Goal: Use online tool/utility: Utilize a website feature to perform a specific function

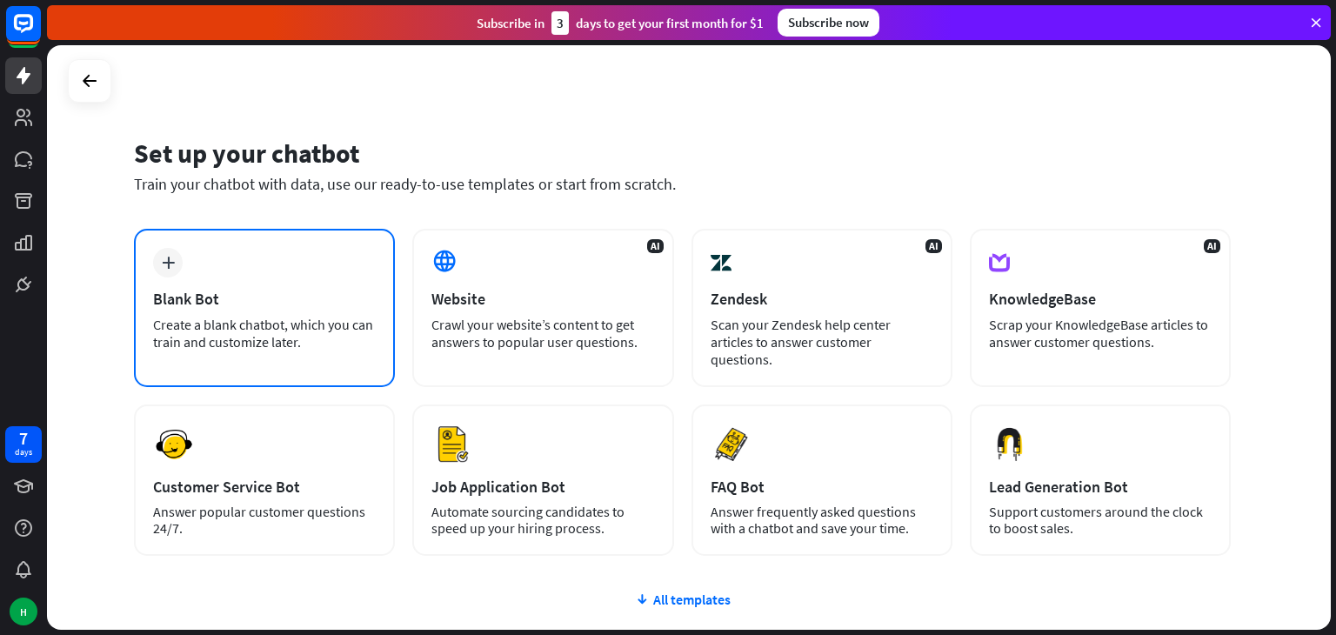
click at [274, 292] on div "Blank Bot" at bounding box center [264, 299] width 223 height 20
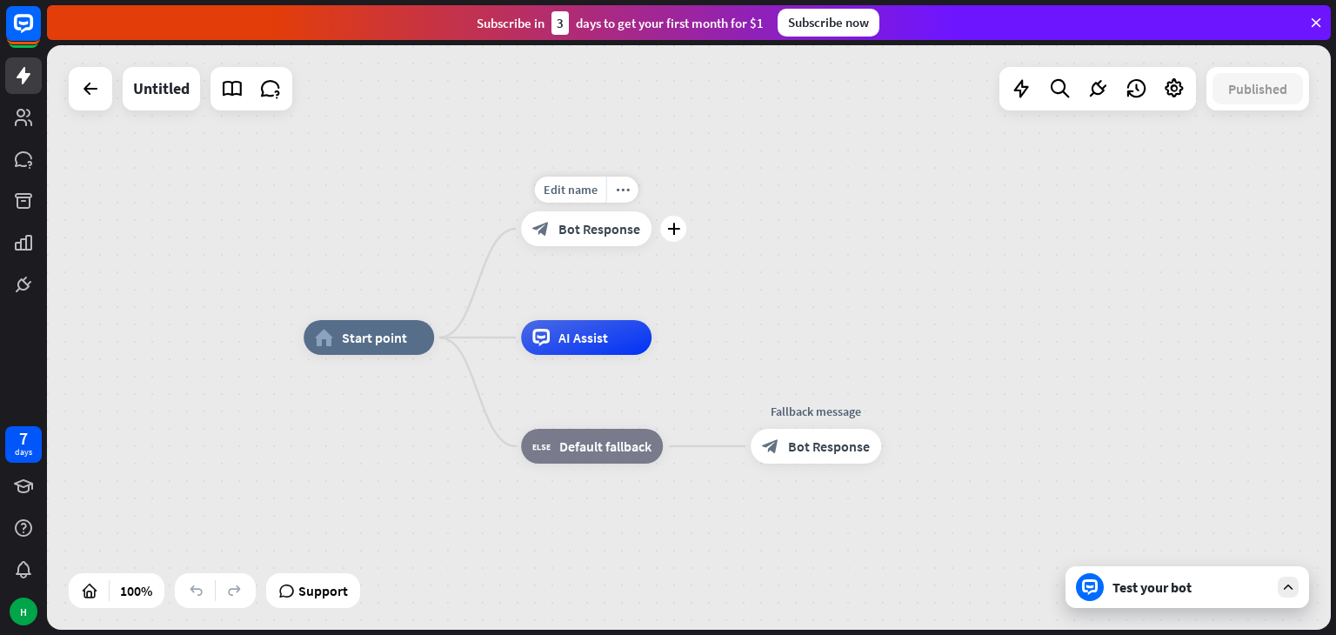
click at [613, 230] on span "Bot Response" at bounding box center [599, 228] width 82 height 17
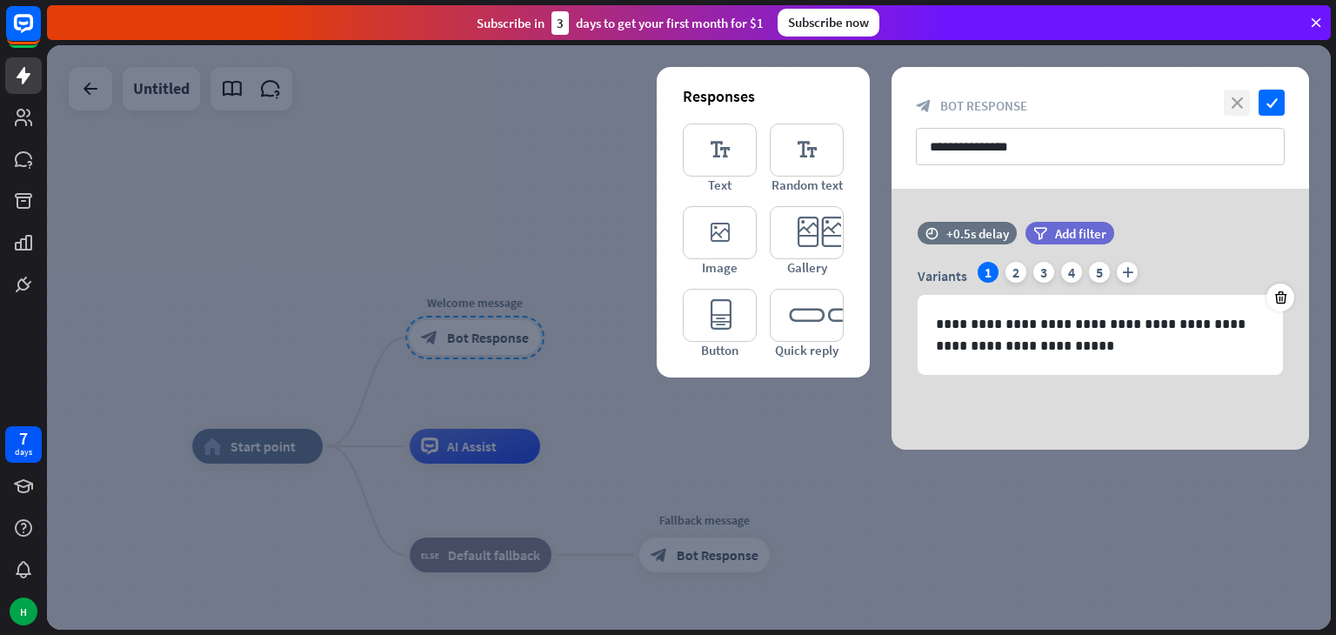
click at [1235, 97] on icon "close" at bounding box center [1236, 103] width 26 height 26
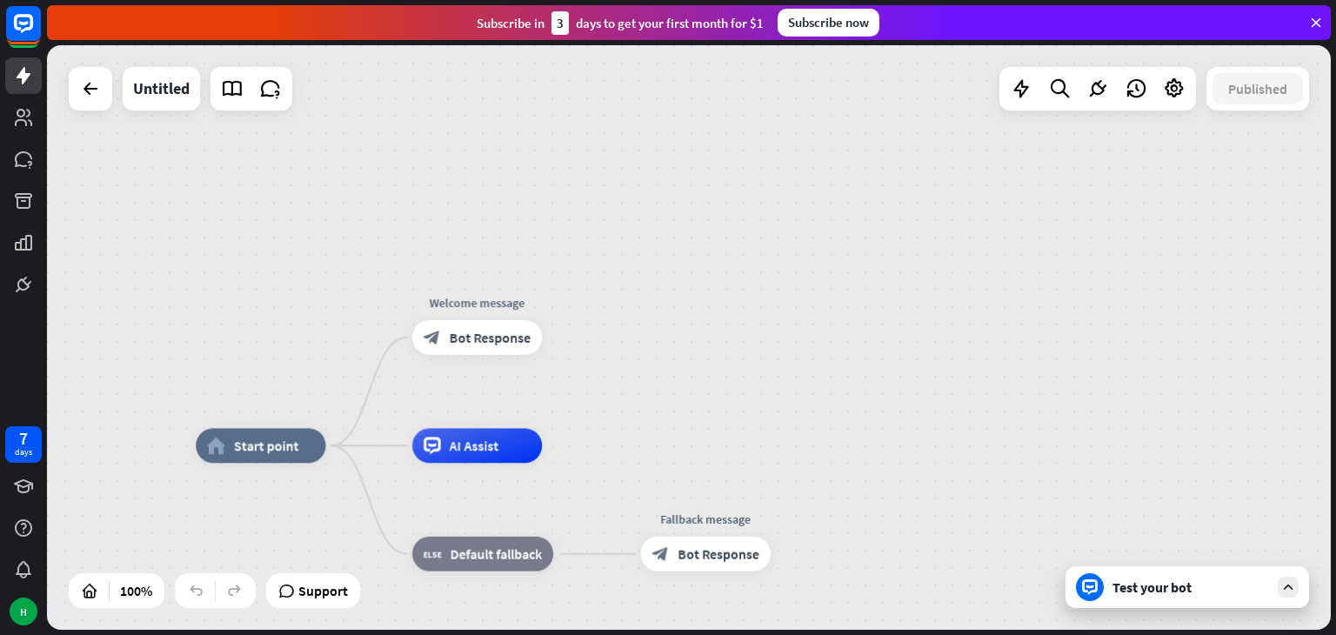
drag, startPoint x: 999, startPoint y: 3, endPoint x: 1103, endPoint y: 67, distance: 121.8
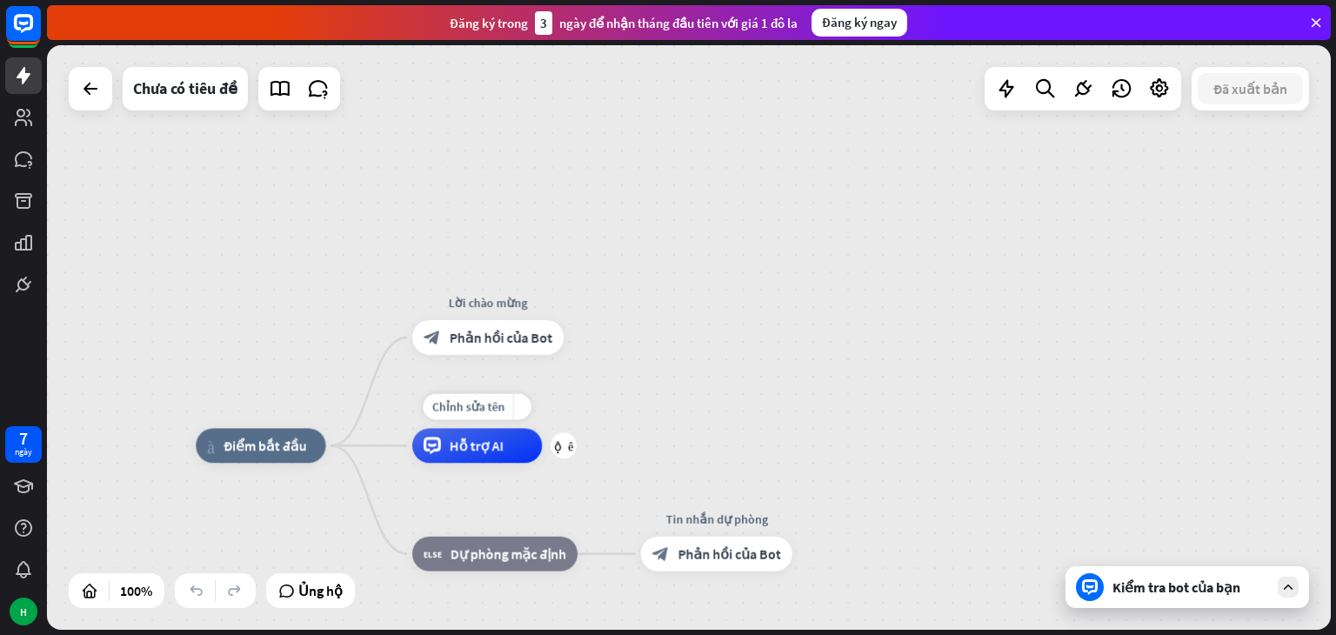
click at [522, 456] on div "Hỗ trợ AI" at bounding box center [477, 445] width 130 height 35
click at [785, 350] on div "nhà_2 Điểm bắt đầu Lời chào mừng block_bot_response Phản hồi của Bot Hỗ trợ AI …" at bounding box center [688, 337] width 1283 height 584
click at [496, 337] on font "Phản hồi của Bot" at bounding box center [501, 337] width 103 height 17
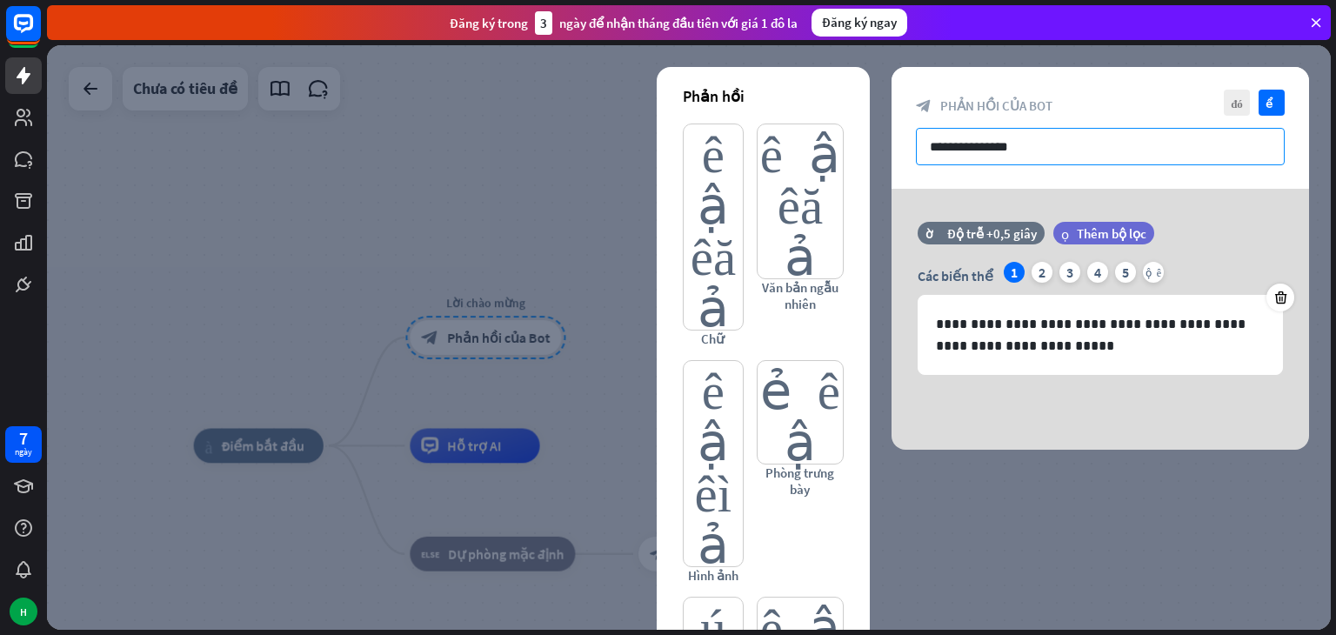
click at [1033, 131] on input "**********" at bounding box center [1100, 146] width 369 height 37
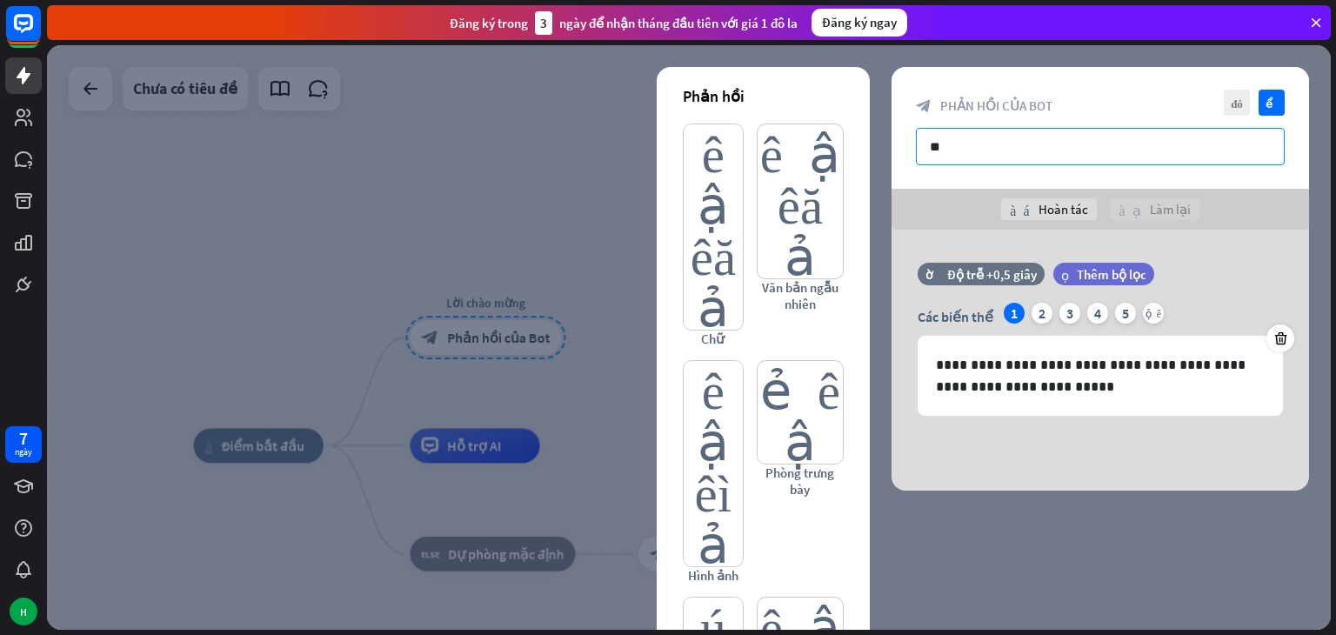
type input "*"
type input "**********"
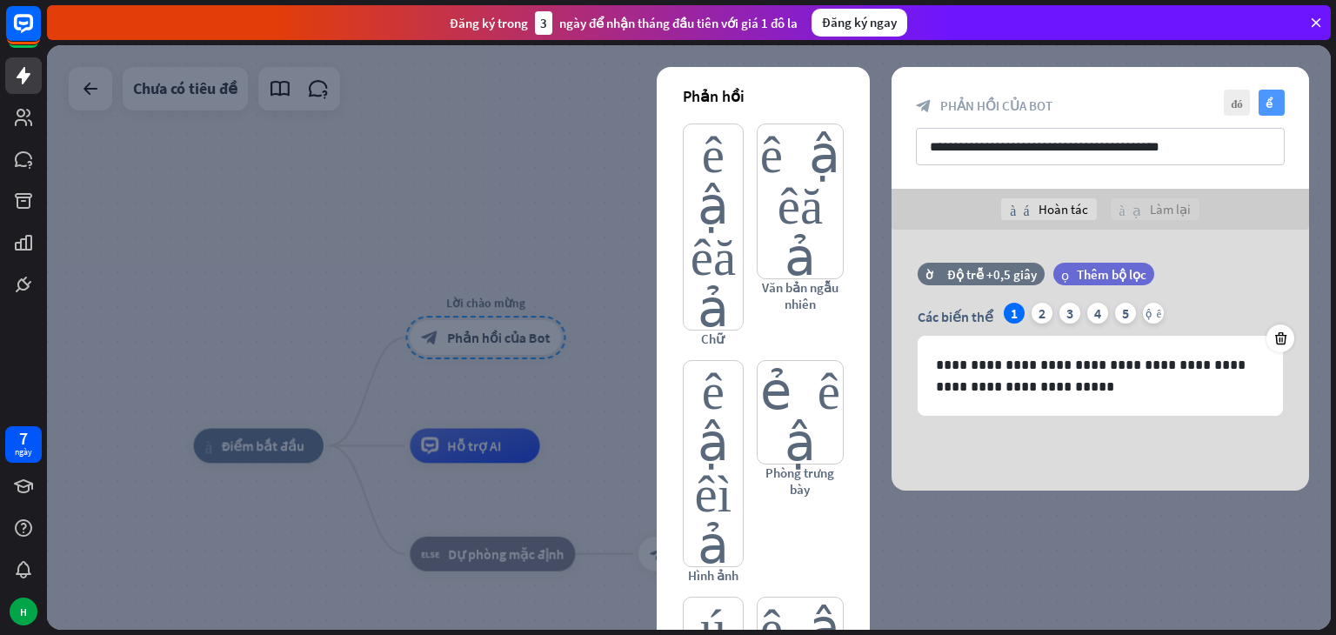
click at [1262, 101] on icon "kiểm tra" at bounding box center [1271, 103] width 26 height 26
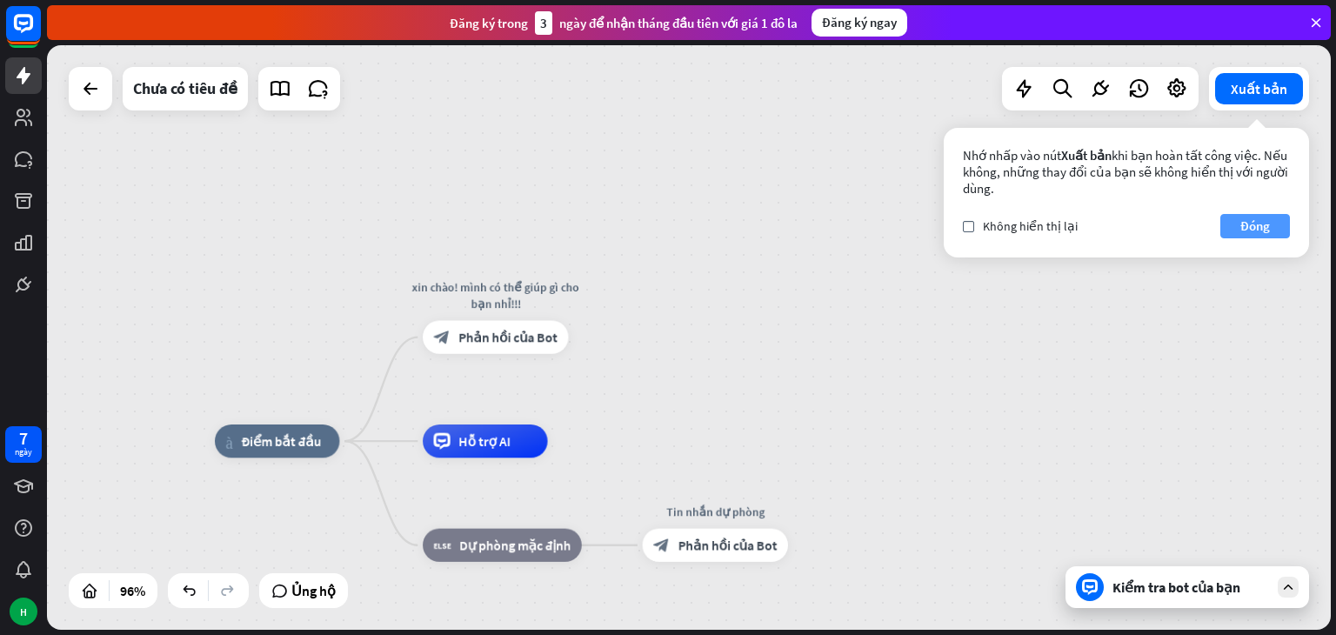
click at [1261, 223] on font "Đóng" at bounding box center [1255, 225] width 30 height 17
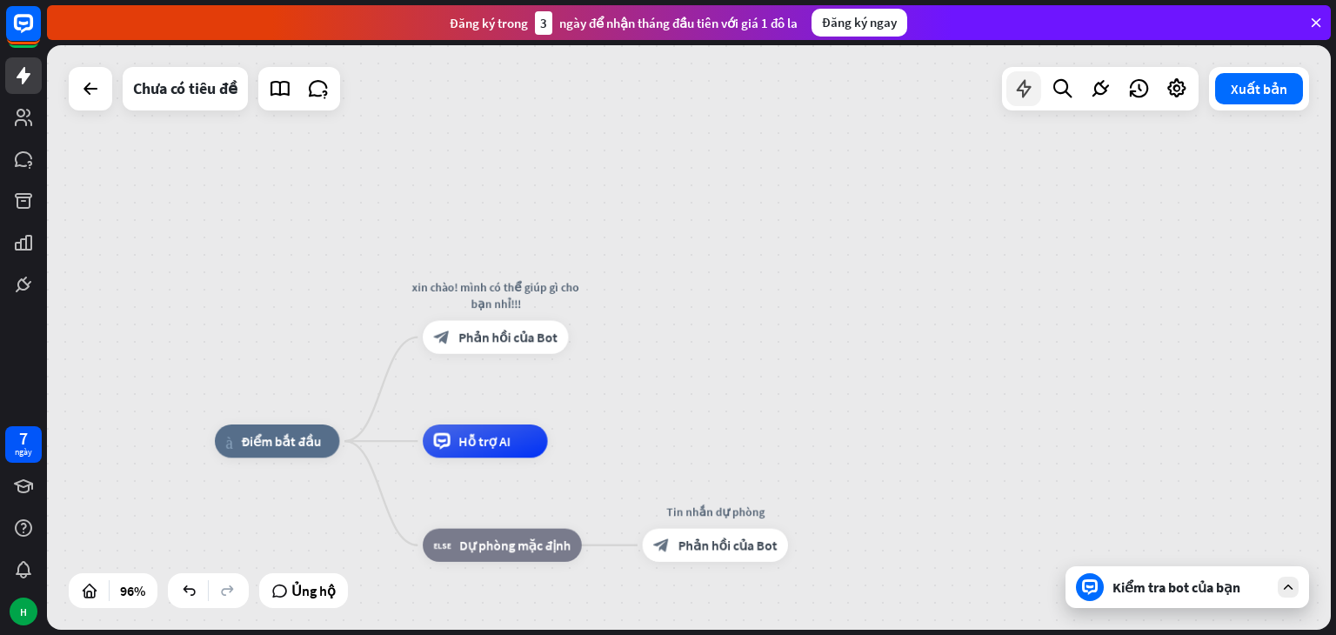
click at [1036, 105] on div at bounding box center [1023, 88] width 35 height 35
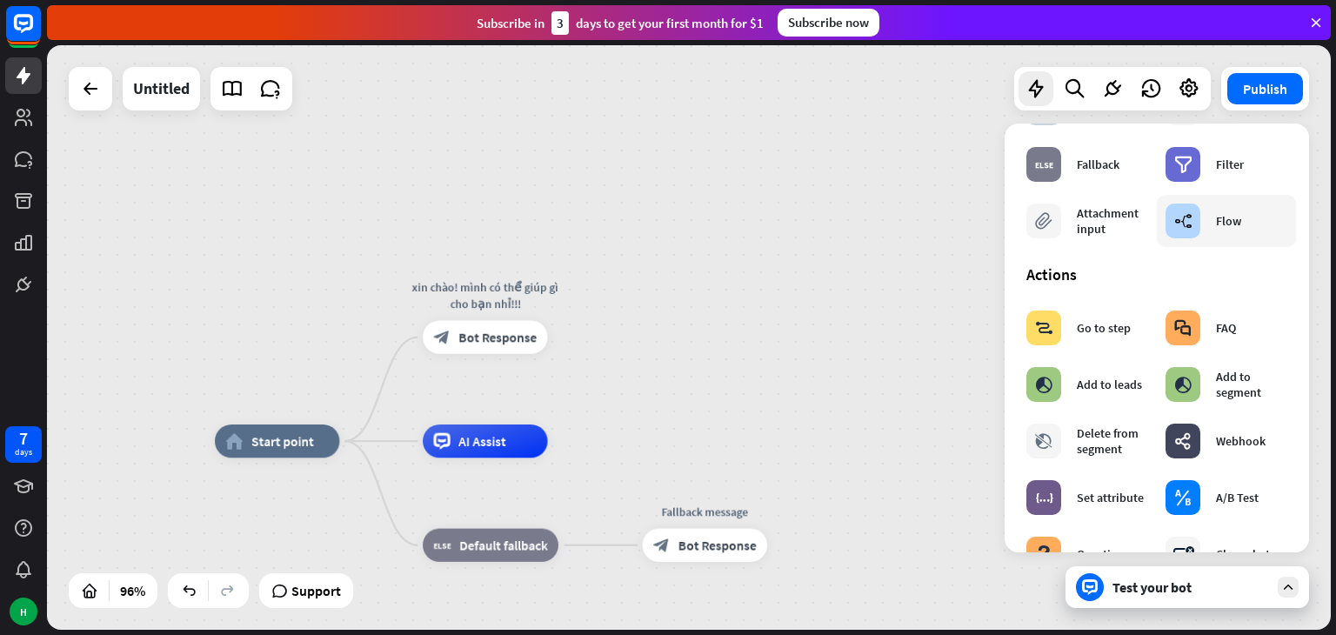
scroll to position [104, 0]
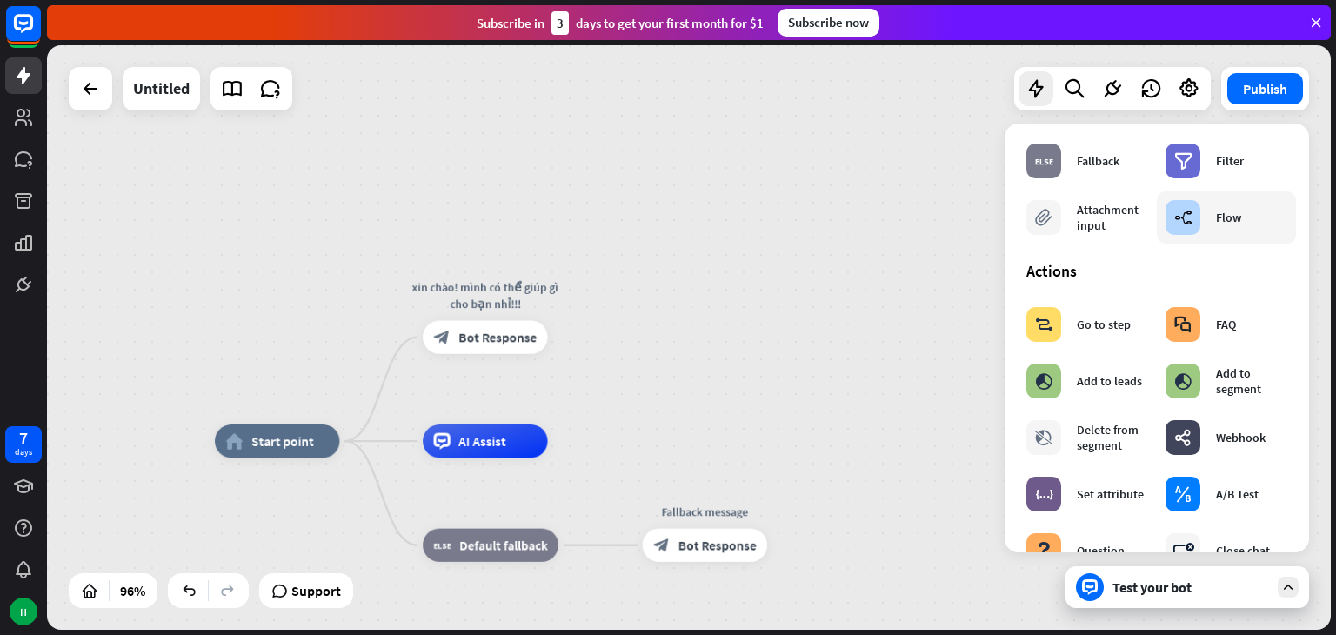
click at [1183, 220] on icon "builder_tree" at bounding box center [1183, 217] width 18 height 17
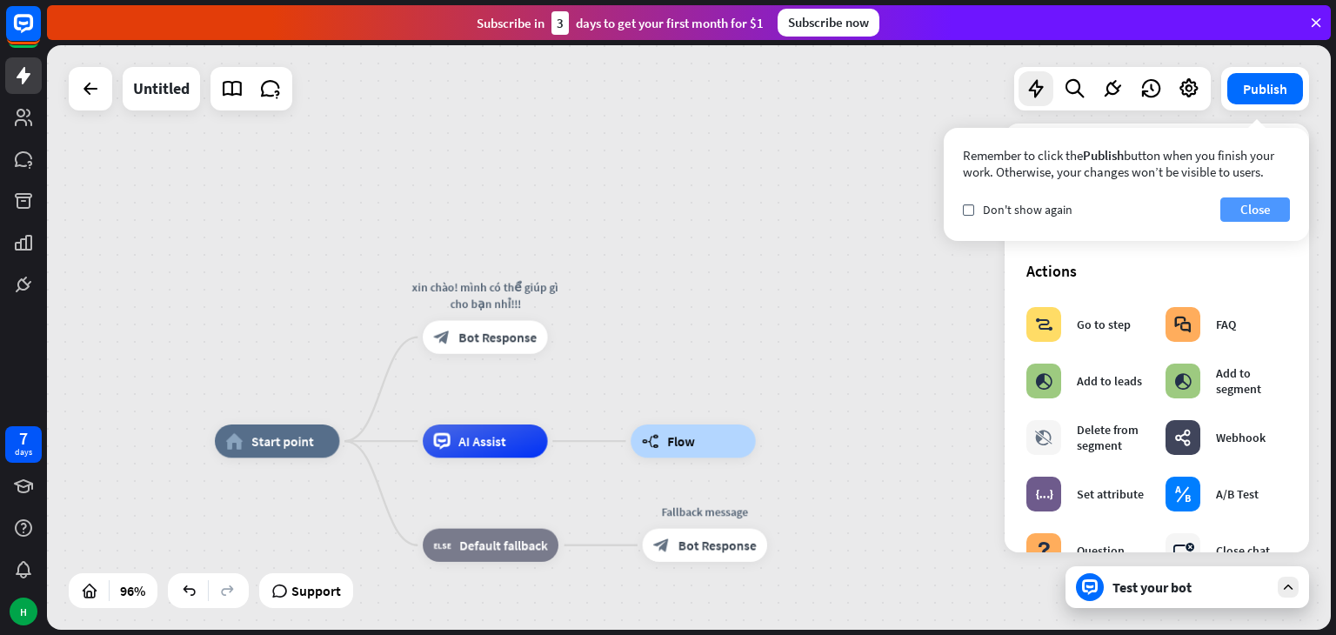
click at [1261, 205] on button "Close" at bounding box center [1255, 209] width 70 height 24
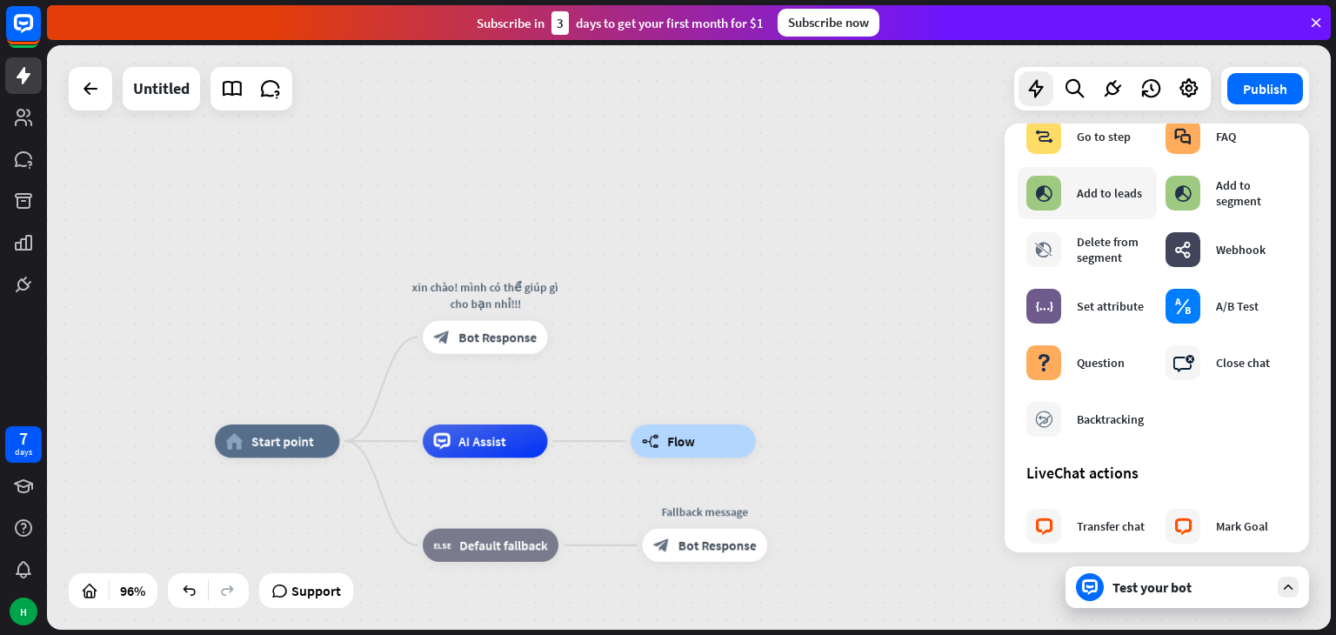
scroll to position [298, 0]
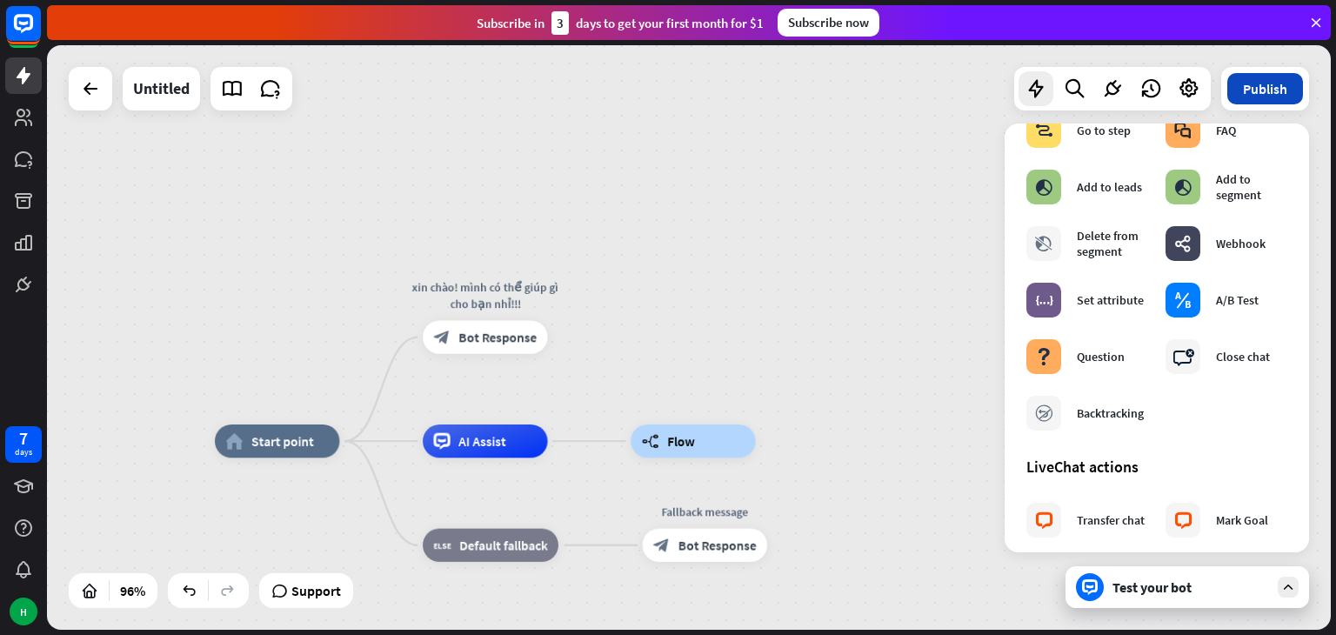
click at [1279, 79] on button "Publish" at bounding box center [1265, 88] width 76 height 31
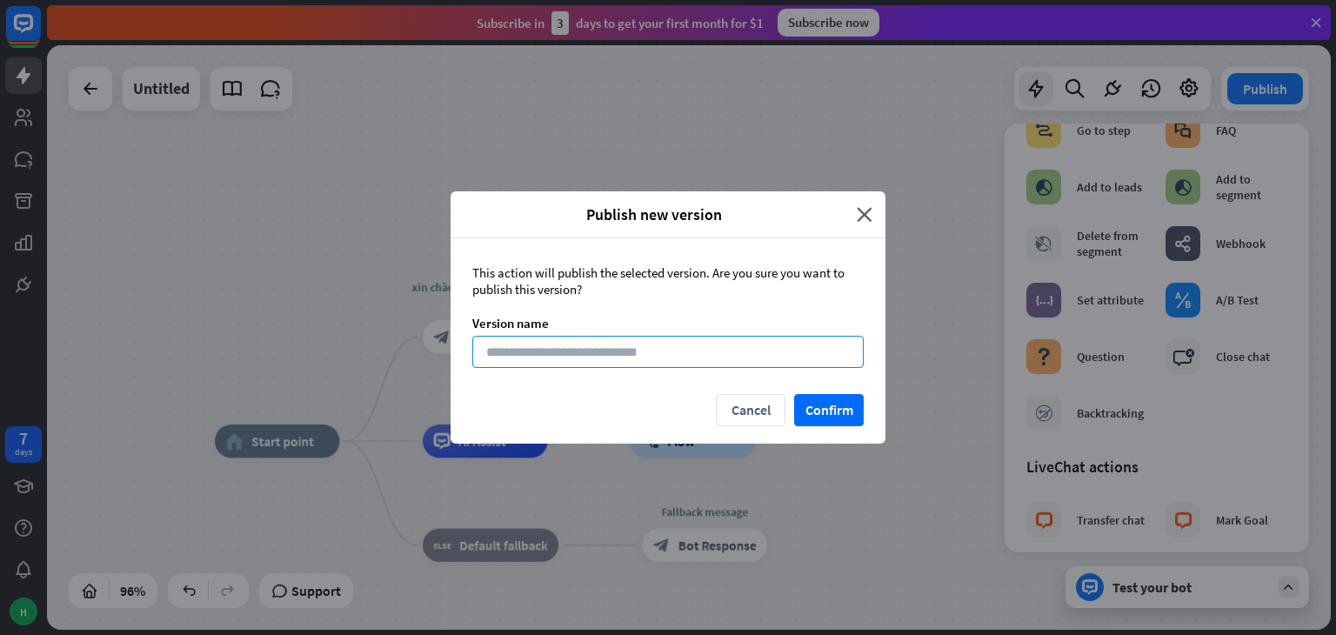
click at [695, 349] on input at bounding box center [667, 352] width 391 height 32
type input "********"
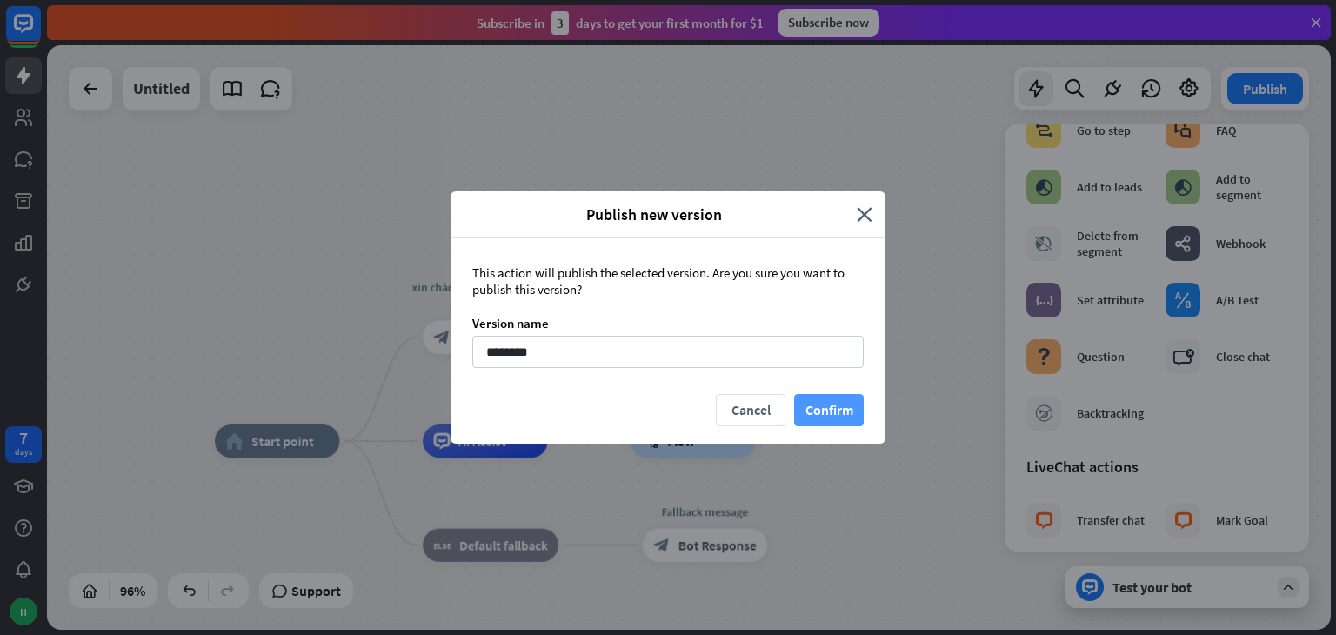
click at [821, 401] on button "Confirm" at bounding box center [829, 410] width 70 height 32
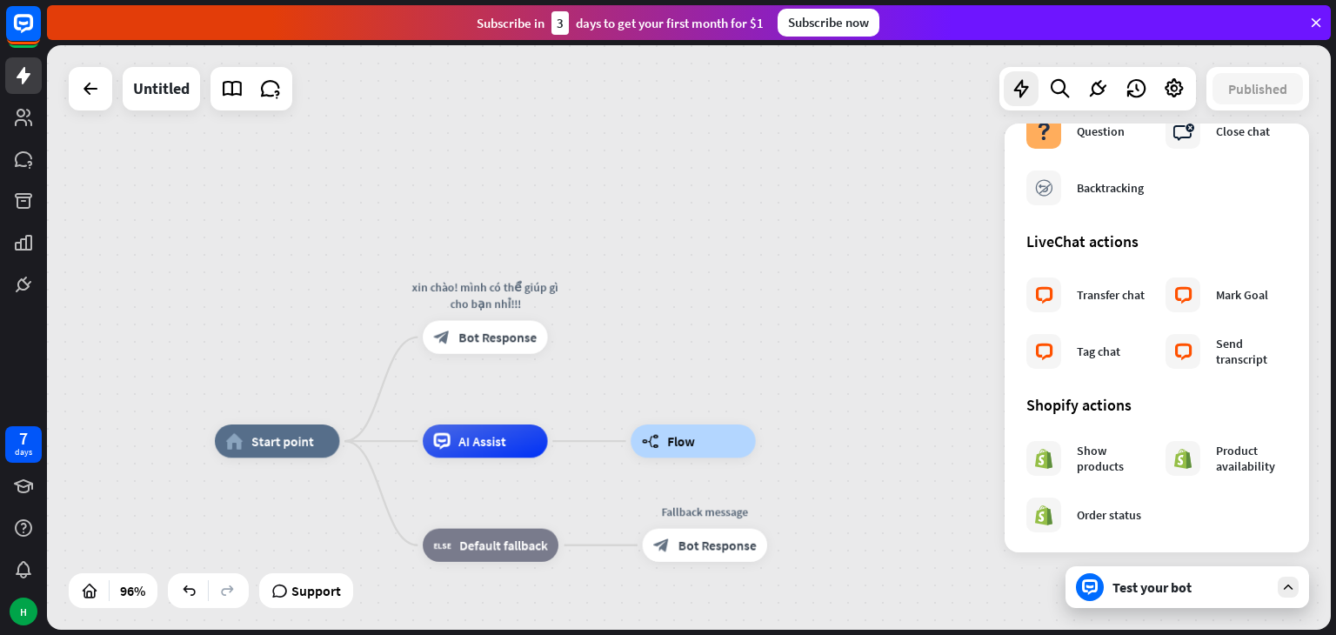
scroll to position [556, 0]
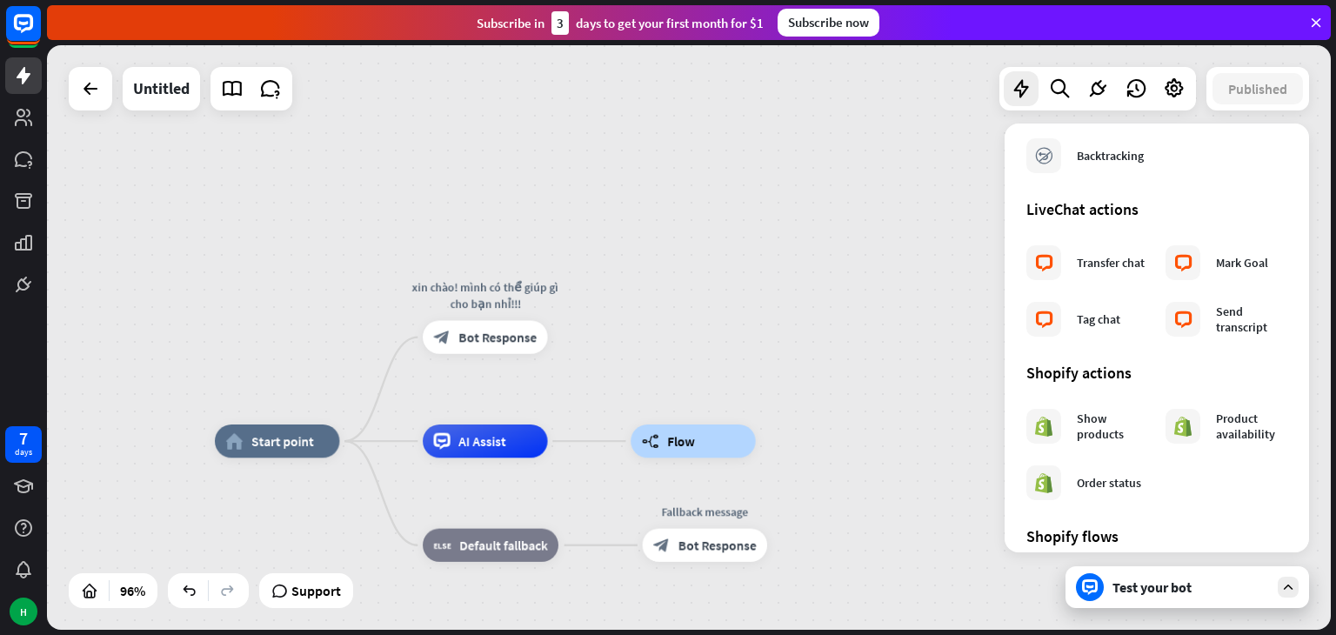
click at [1167, 599] on div "Test your bot" at bounding box center [1186, 587] width 243 height 42
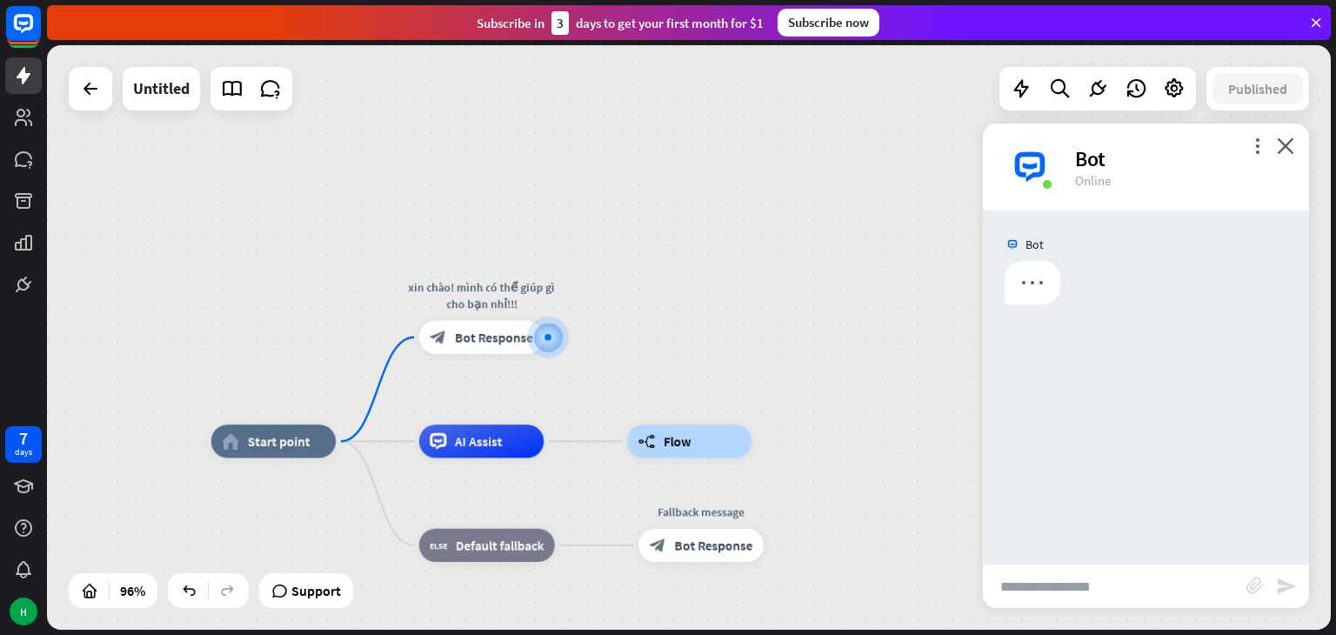
click at [1167, 599] on input "text" at bounding box center [1114, 585] width 263 height 43
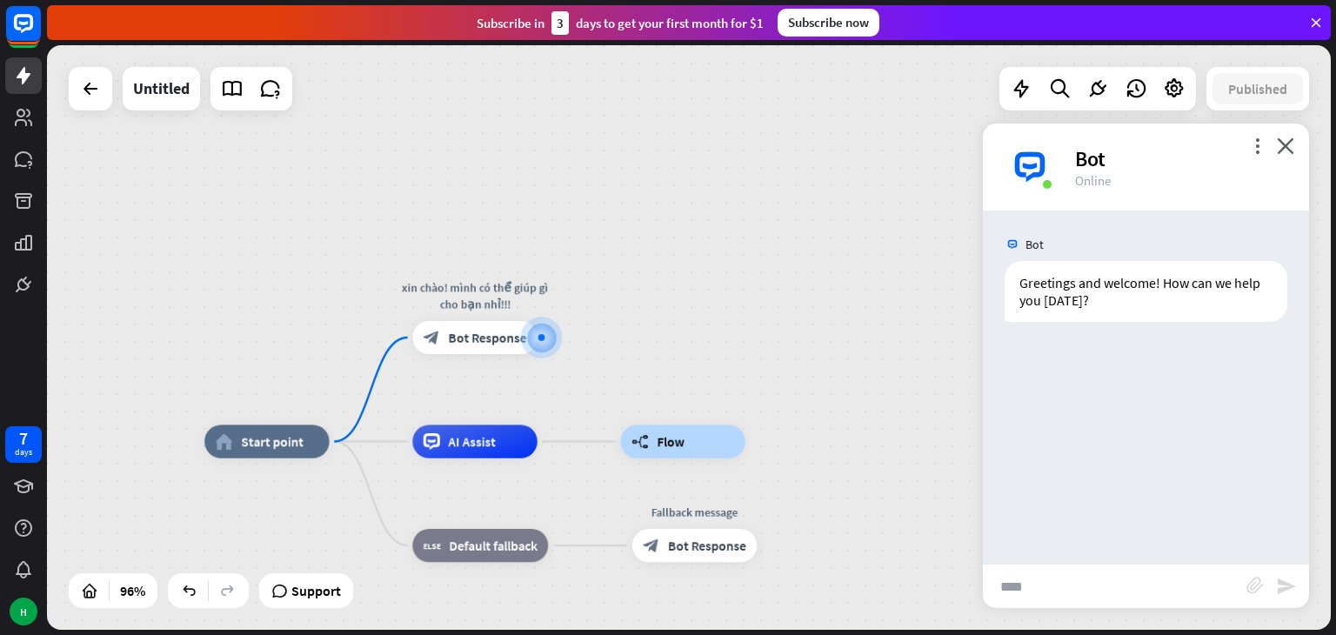
type input "****"
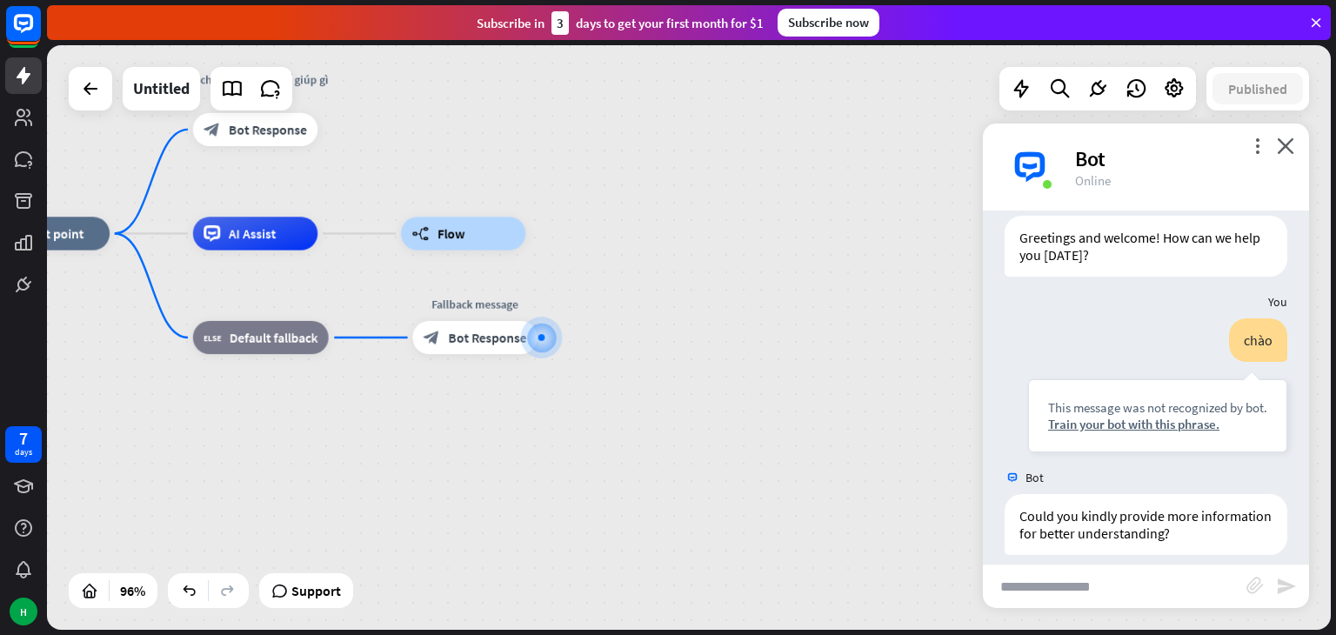
scroll to position [63, 0]
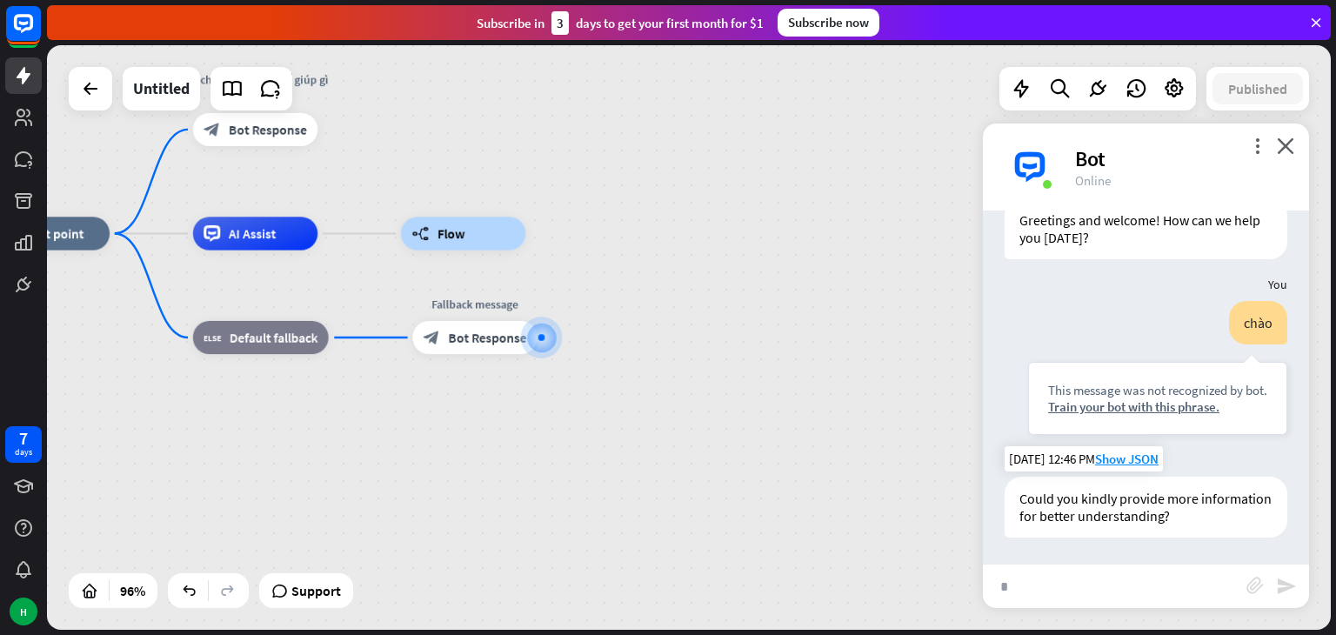
type input "**"
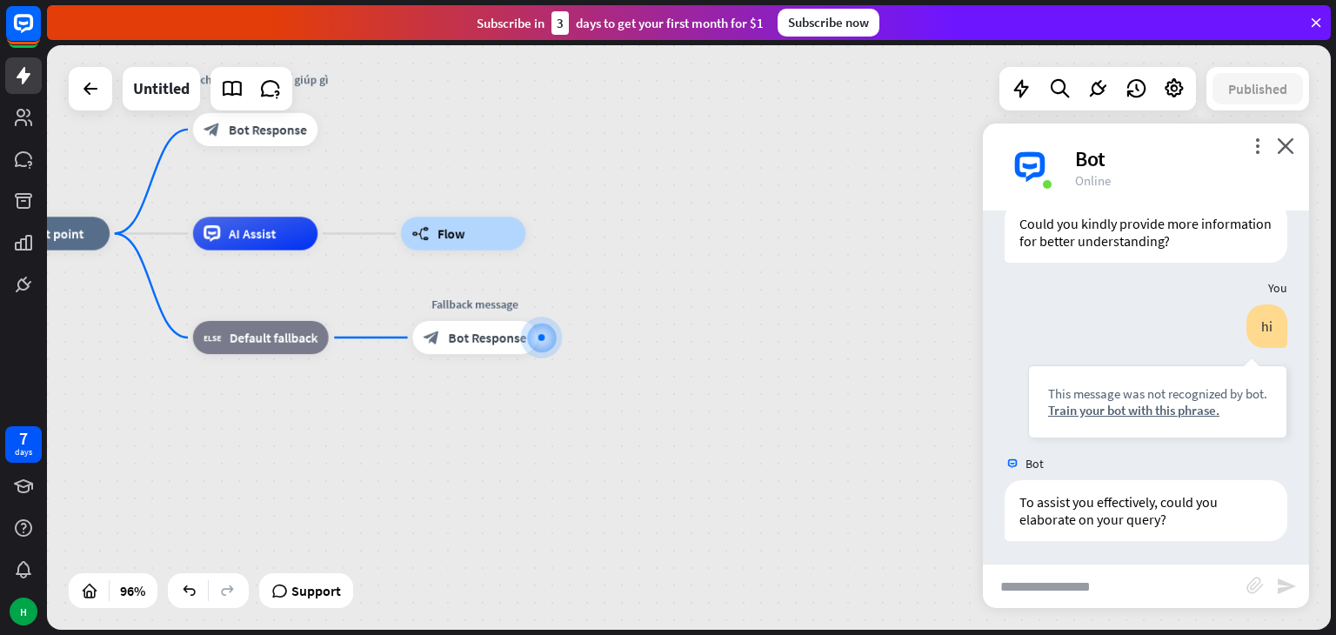
scroll to position [340, 0]
click at [1292, 148] on icon "close" at bounding box center [1284, 145] width 17 height 17
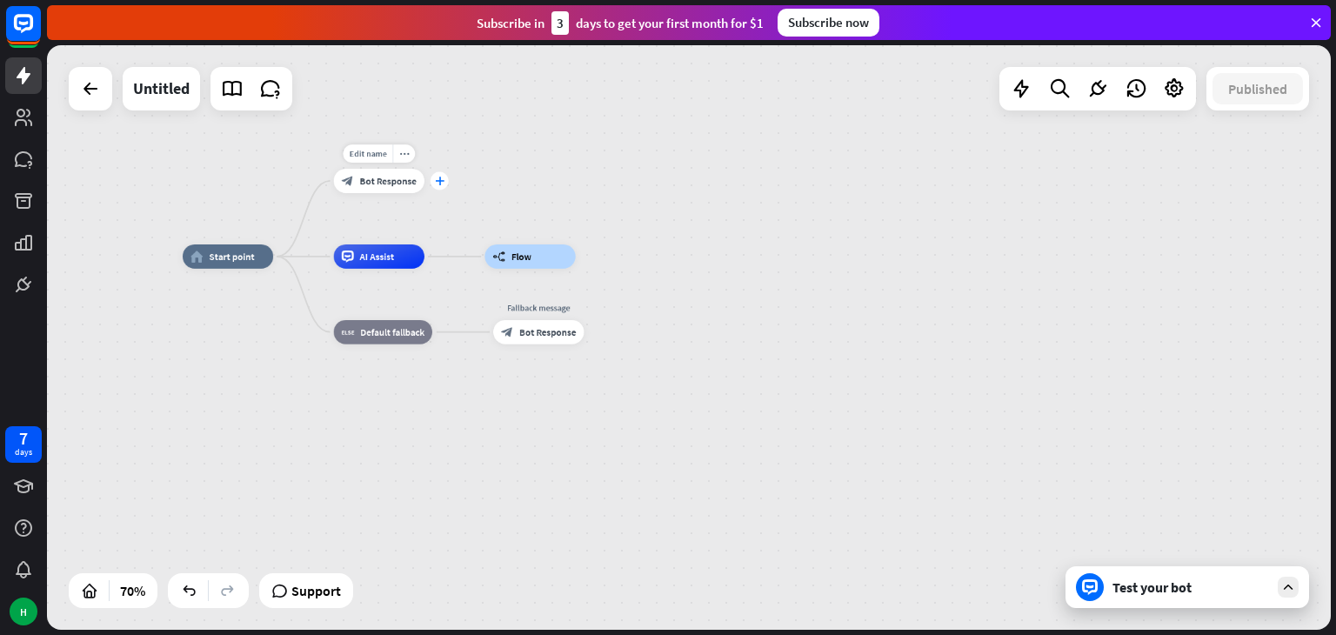
click at [442, 185] on div "plus" at bounding box center [439, 181] width 18 height 18
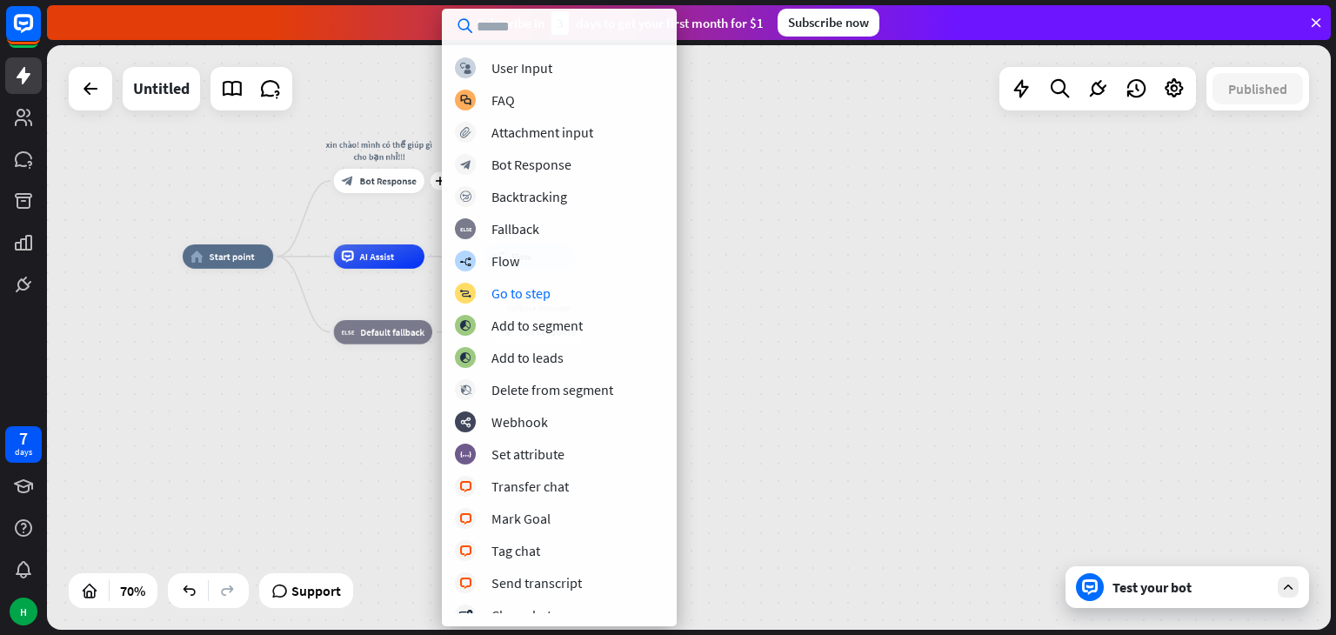
click at [693, 69] on div "home_2 Start point plus xin chào! mình có thể giúp gì cho bạn nhỉ!!! block_bot_…" at bounding box center [688, 337] width 1283 height 584
